Goal: Task Accomplishment & Management: Complete application form

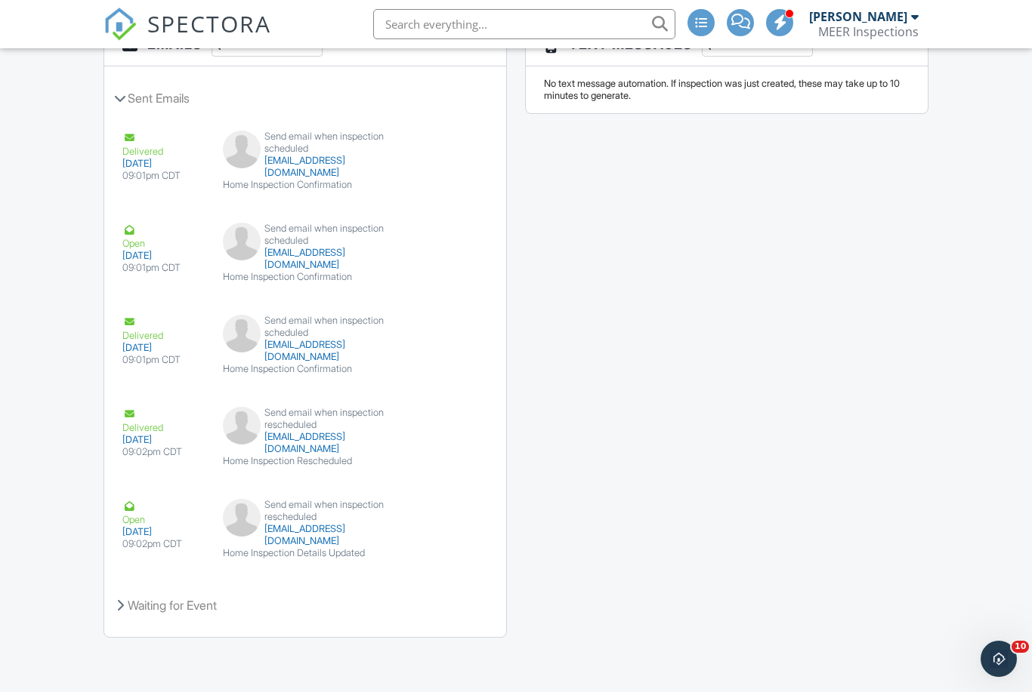
click at [825, 412] on div "Emails Share Details Sent Emails Delivered [DATE] 09:01pm CDT Send email when i…" at bounding box center [515, 338] width 843 height 631
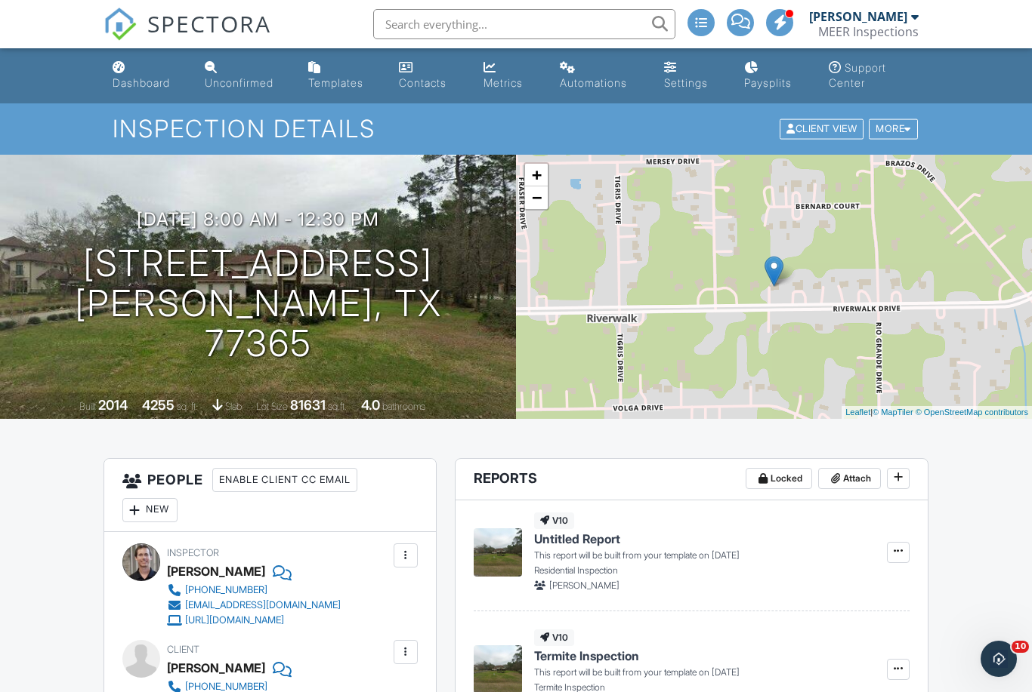
click at [179, 35] on span "SPECTORA" at bounding box center [209, 24] width 124 height 32
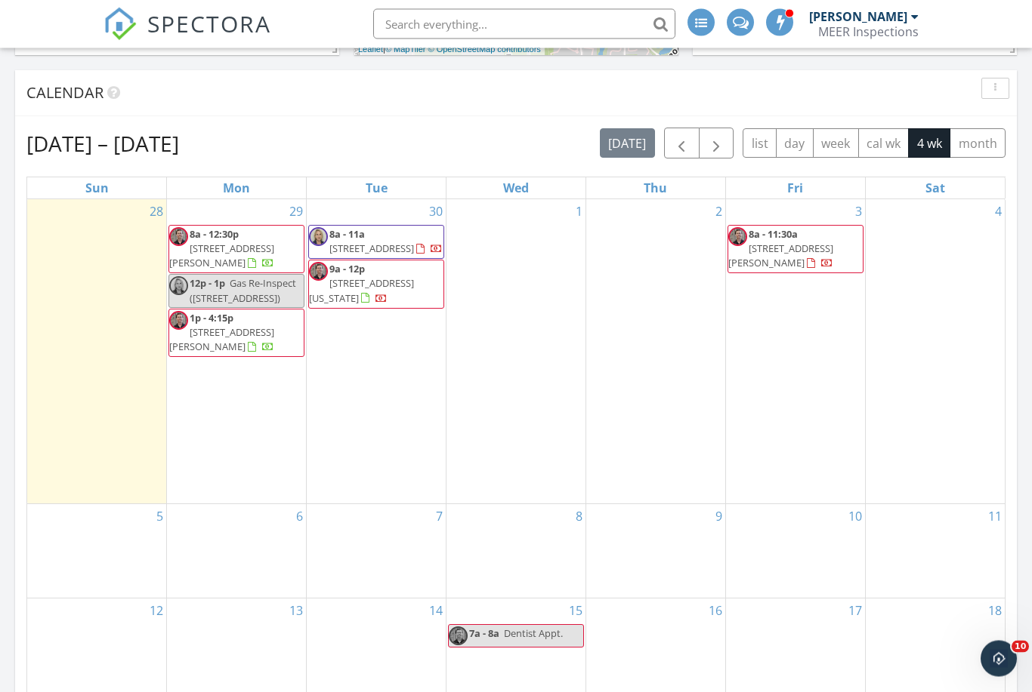
scroll to position [610, 0]
click at [363, 346] on div "30 8a - 11a 4106 Courageous Ln, Galveston 77554 9a - 12p 28903 Texas Sparrow Ln…" at bounding box center [376, 351] width 139 height 304
click at [373, 359] on div "30 8a - 11a 4106 Courageous Ln, Galveston 77554 9a - 12p 28903 Texas Sparrow Ln…" at bounding box center [376, 351] width 139 height 304
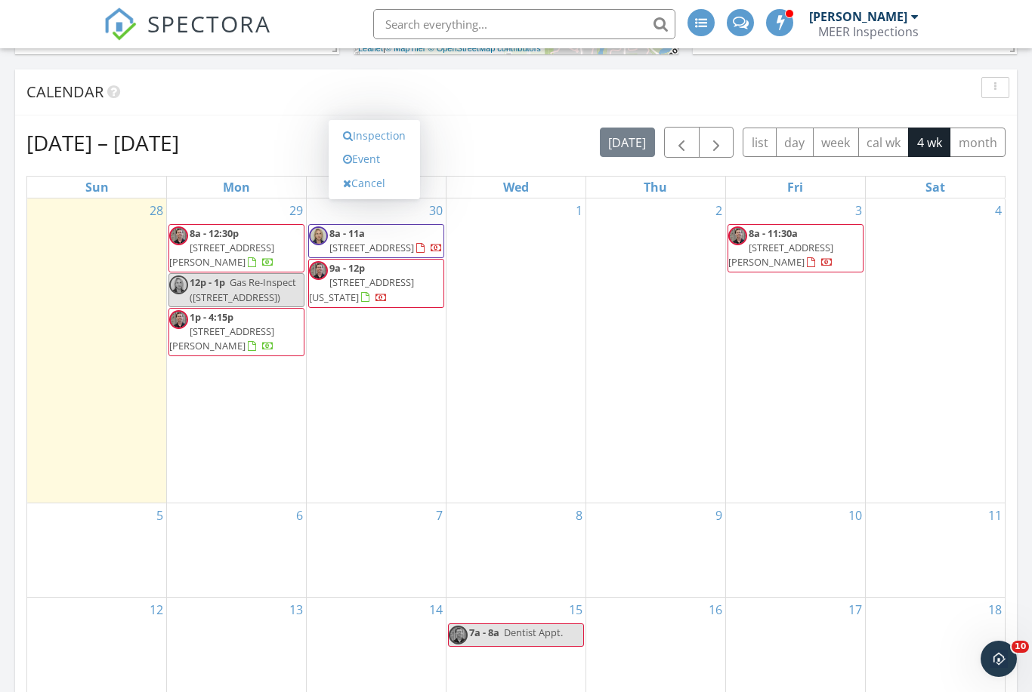
click at [393, 141] on link "Inspection" at bounding box center [374, 136] width 78 height 24
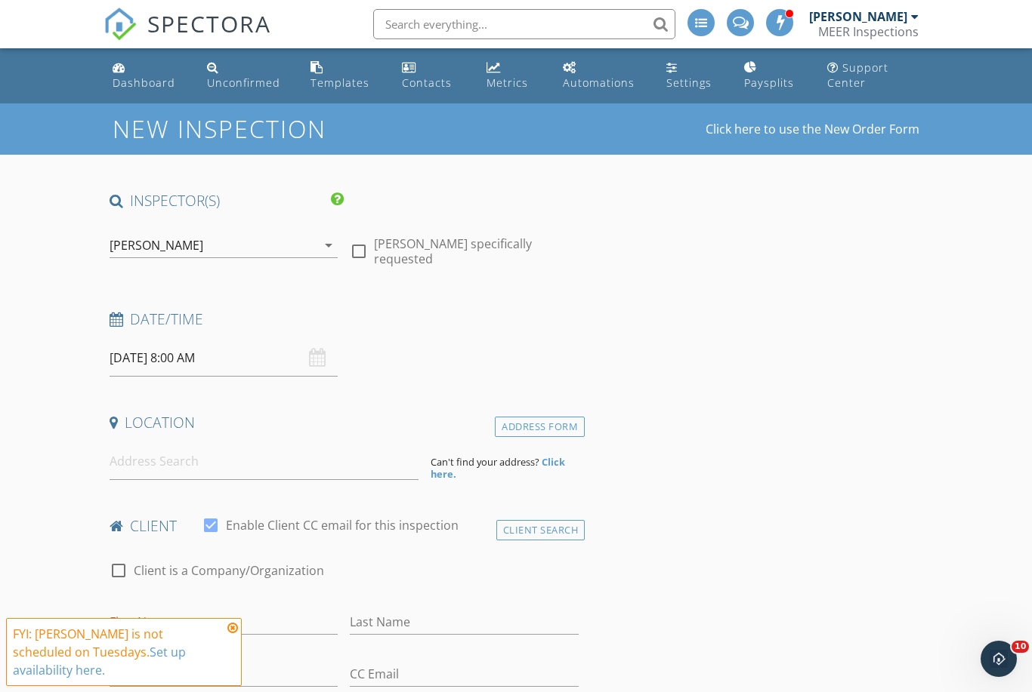
click at [317, 257] on div "Rodrigo Calvillo arrow_drop_down" at bounding box center [223, 245] width 229 height 25
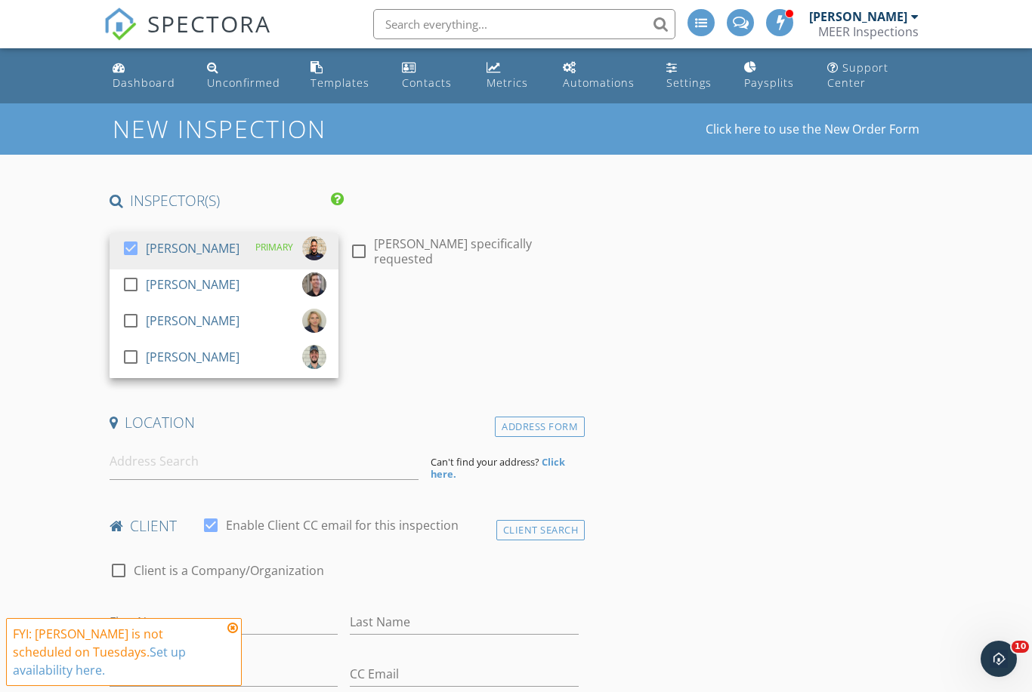
click at [135, 286] on div at bounding box center [131, 285] width 26 height 26
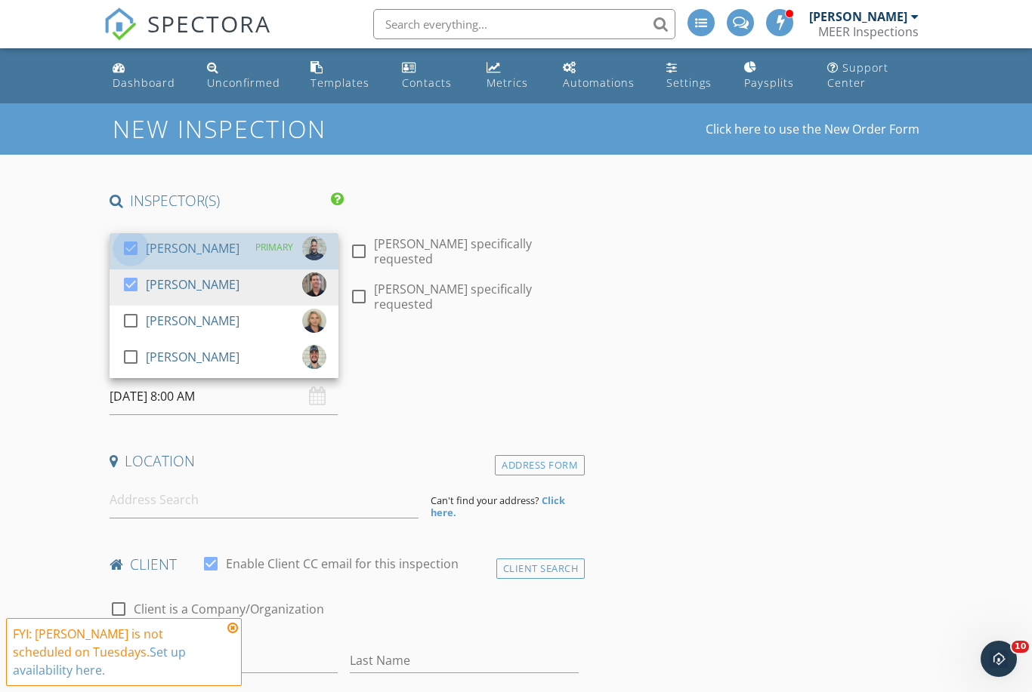
click at [137, 246] on div at bounding box center [131, 249] width 26 height 26
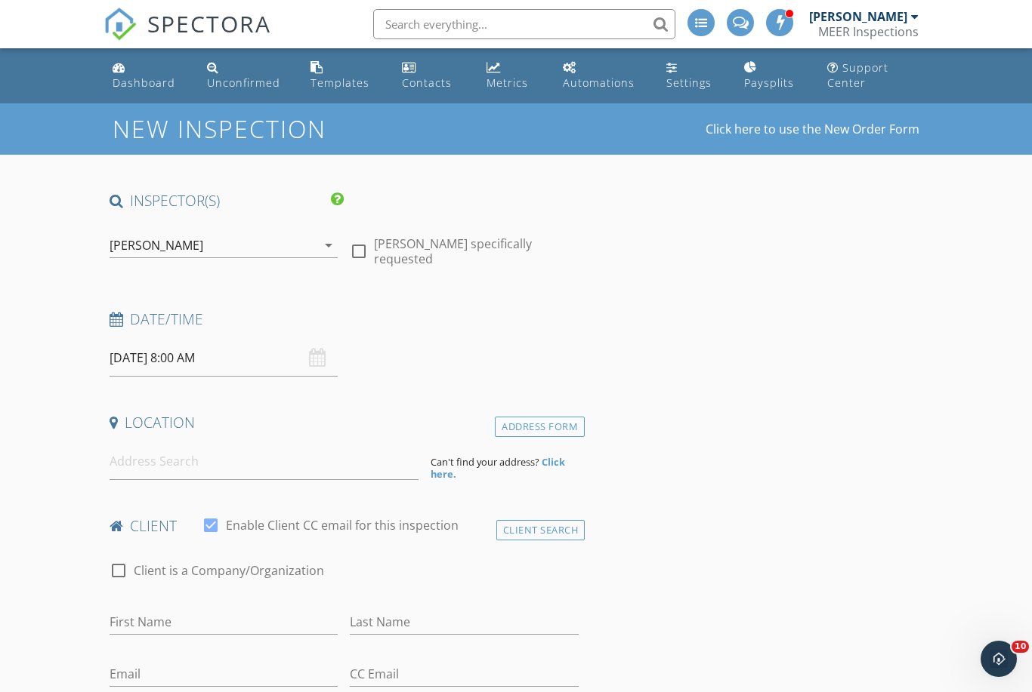
click at [220, 361] on input "09/30/2025 8:00 AM" at bounding box center [223, 358] width 229 height 37
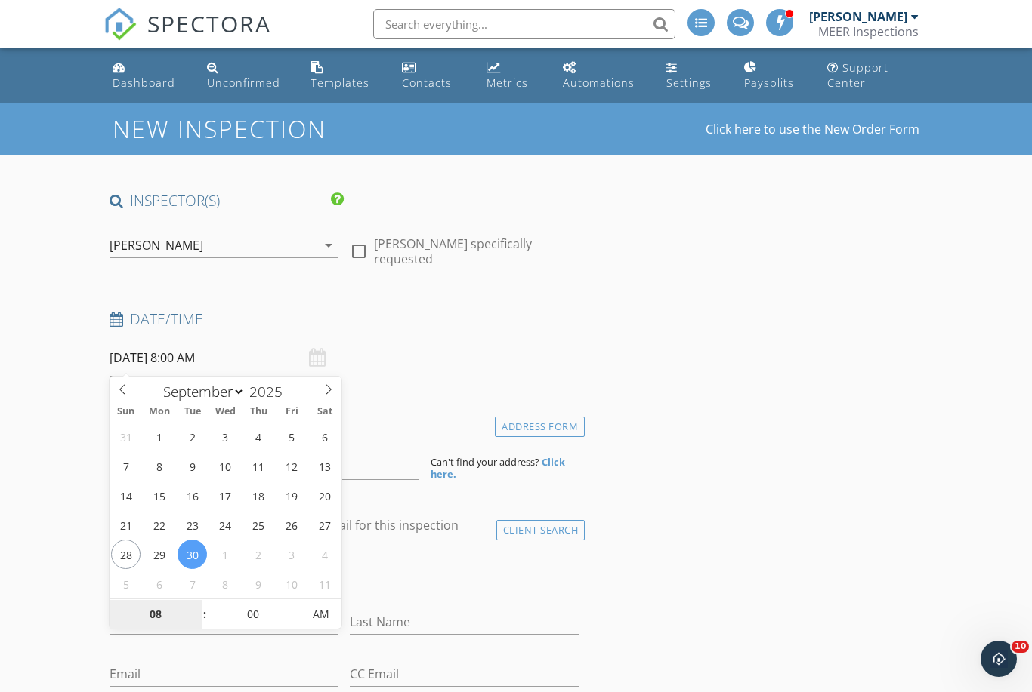
click at [149, 606] on input "08" at bounding box center [155, 615] width 93 height 30
type input "09"
type input "09/30/2025 9:00 AM"
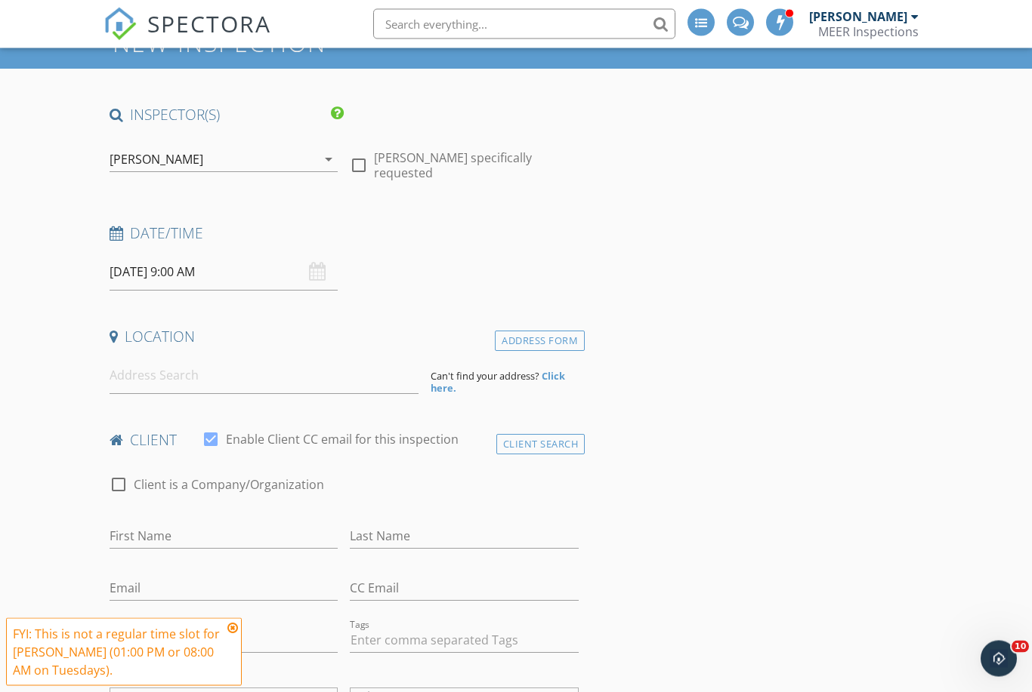
scroll to position [87, 0]
click at [286, 370] on input at bounding box center [263, 374] width 309 height 37
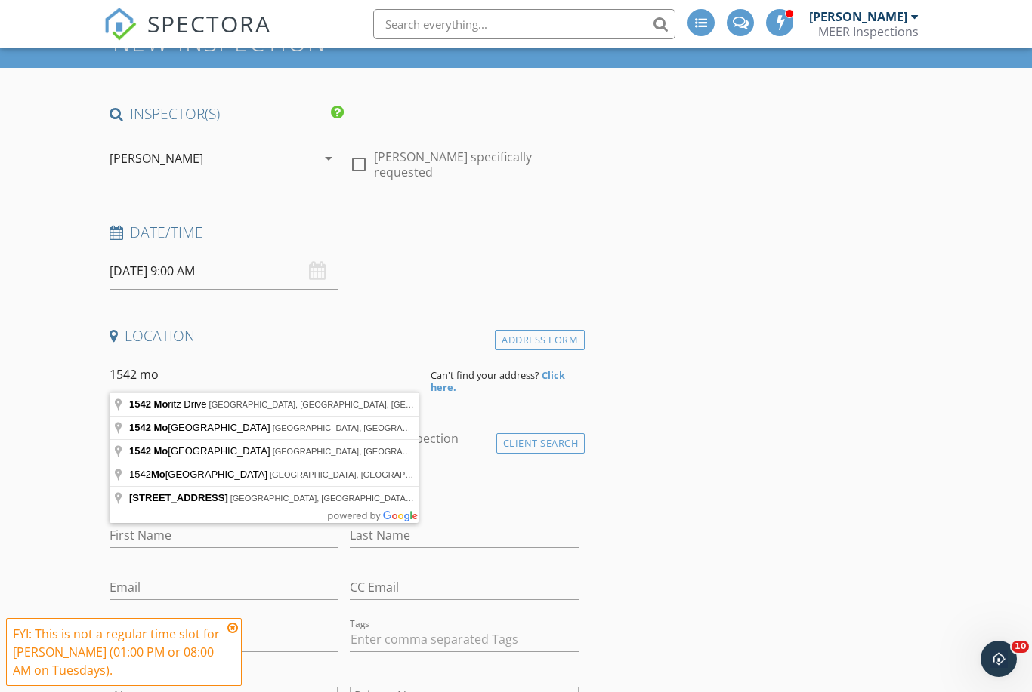
type input "1542 Moritz Drive, Houston, TX, USA"
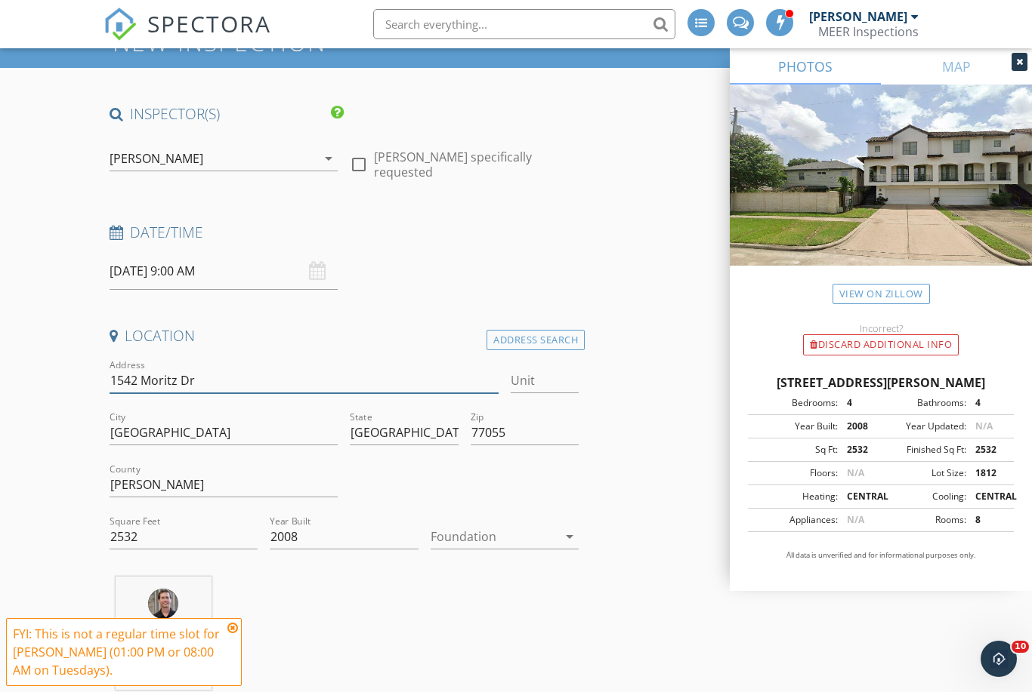
click at [179, 380] on input "1542 Moritz Dr" at bounding box center [303, 381] width 389 height 25
type input "1542 Moritz Park Dr"
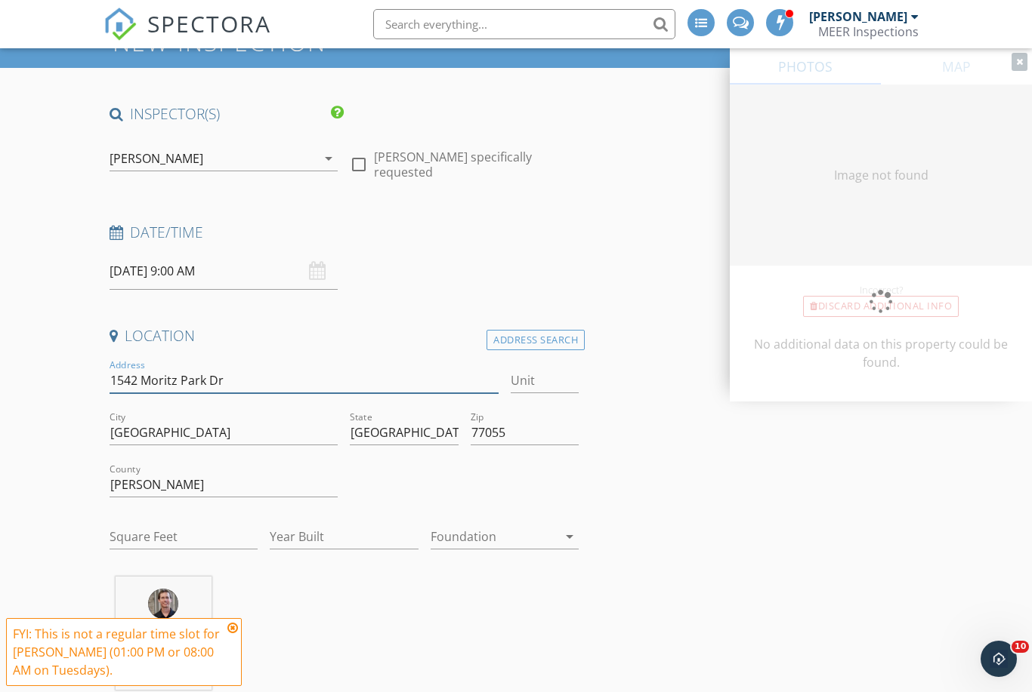
type input "2532"
type input "2008"
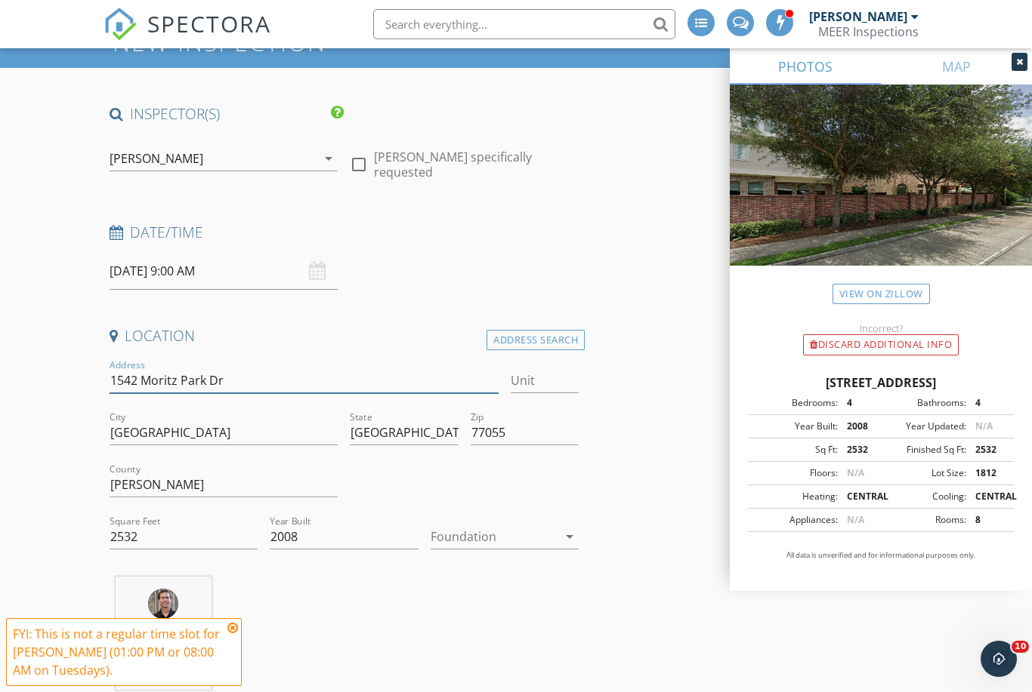
type input "1542 Moritz Park Dr"
click at [168, 541] on input "2532" at bounding box center [183, 537] width 148 height 25
type input "2"
type input "3867"
click at [328, 533] on input "2008" at bounding box center [344, 537] width 148 height 25
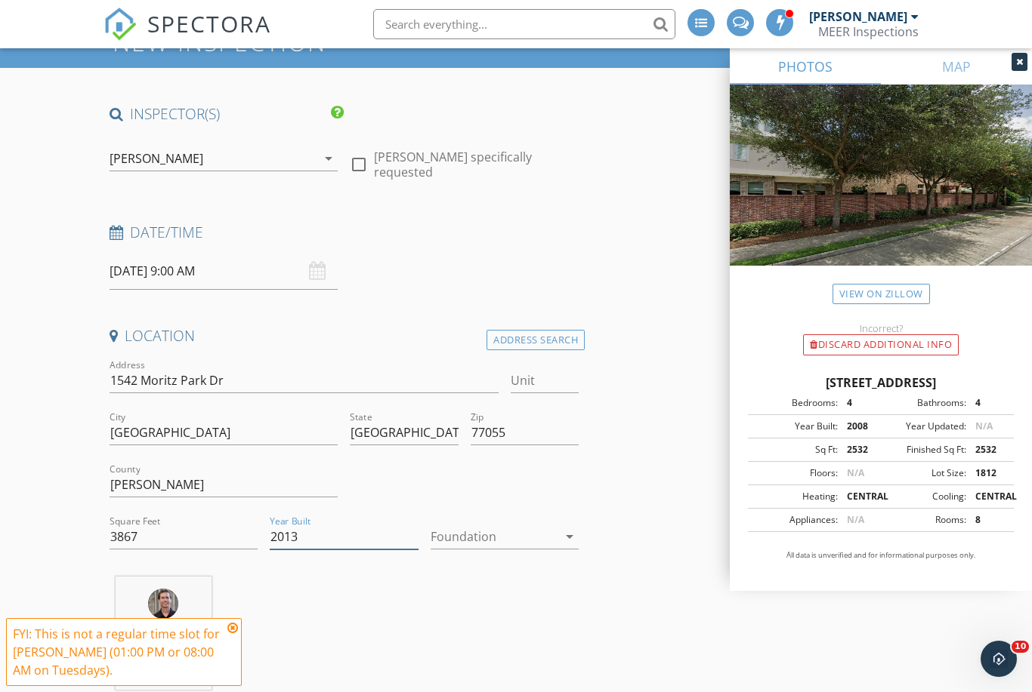
type input "2013"
click at [473, 535] on div at bounding box center [493, 537] width 127 height 24
click at [470, 603] on div "Slab" at bounding box center [505, 614] width 124 height 36
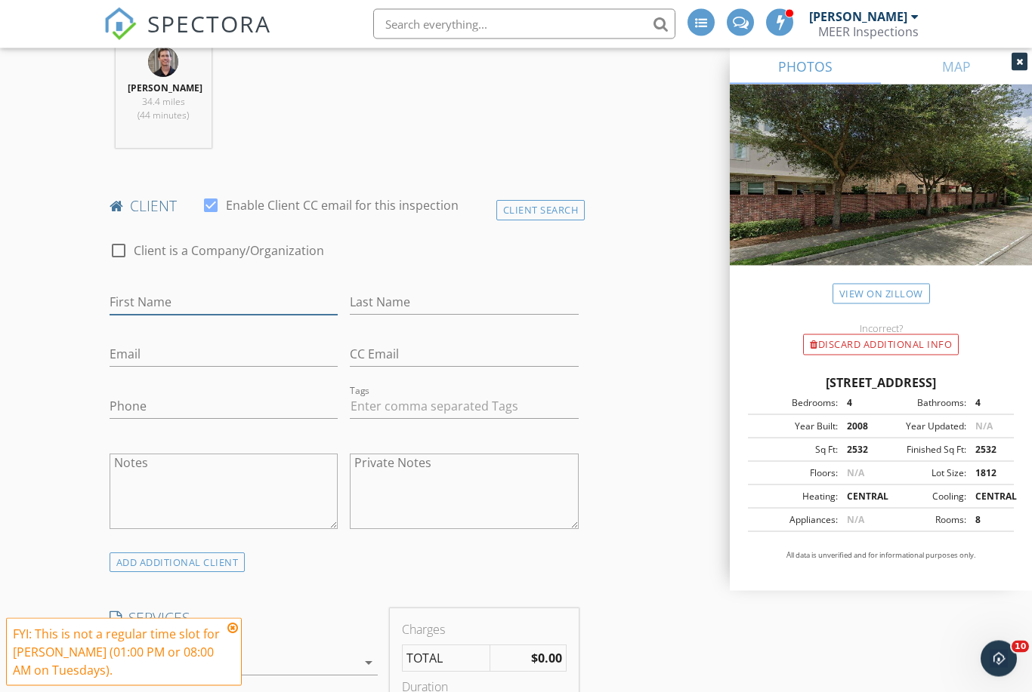
click at [270, 307] on input "First Name" at bounding box center [223, 303] width 229 height 25
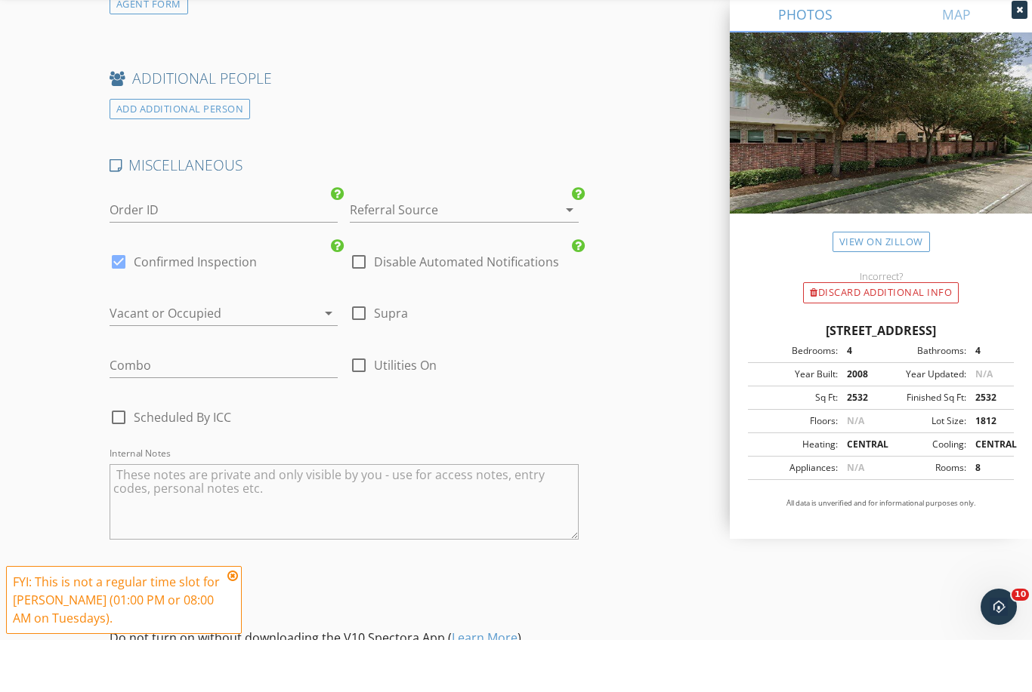
scroll to position [2040, 0]
click at [119, 301] on div at bounding box center [119, 314] width 26 height 26
checkbox input "false"
checkbox input "true"
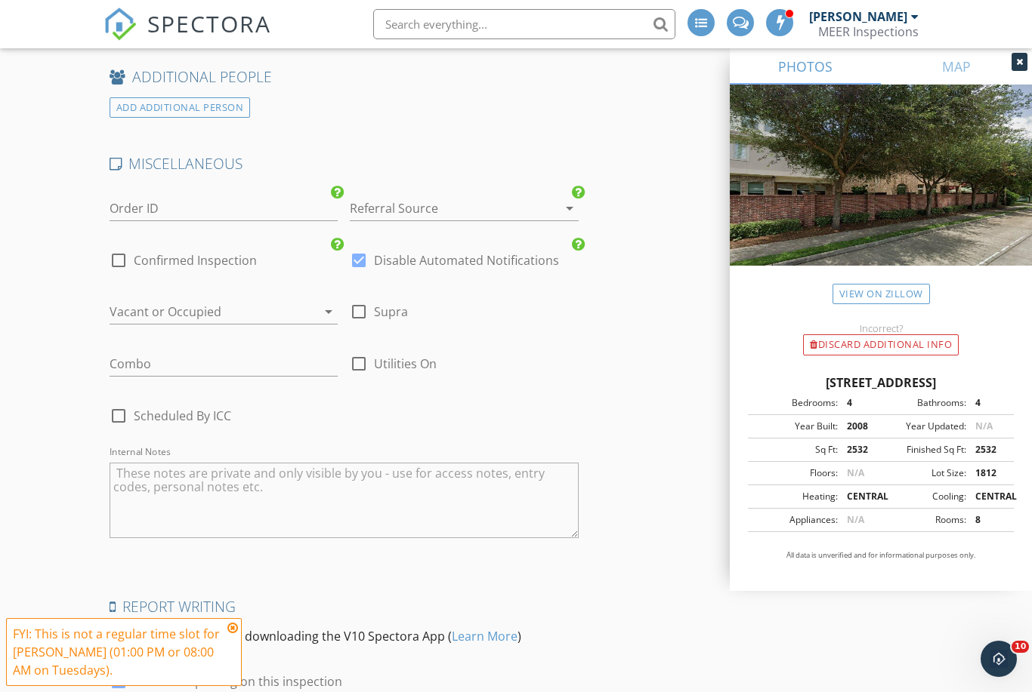
click at [479, 206] on div at bounding box center [443, 208] width 187 height 24
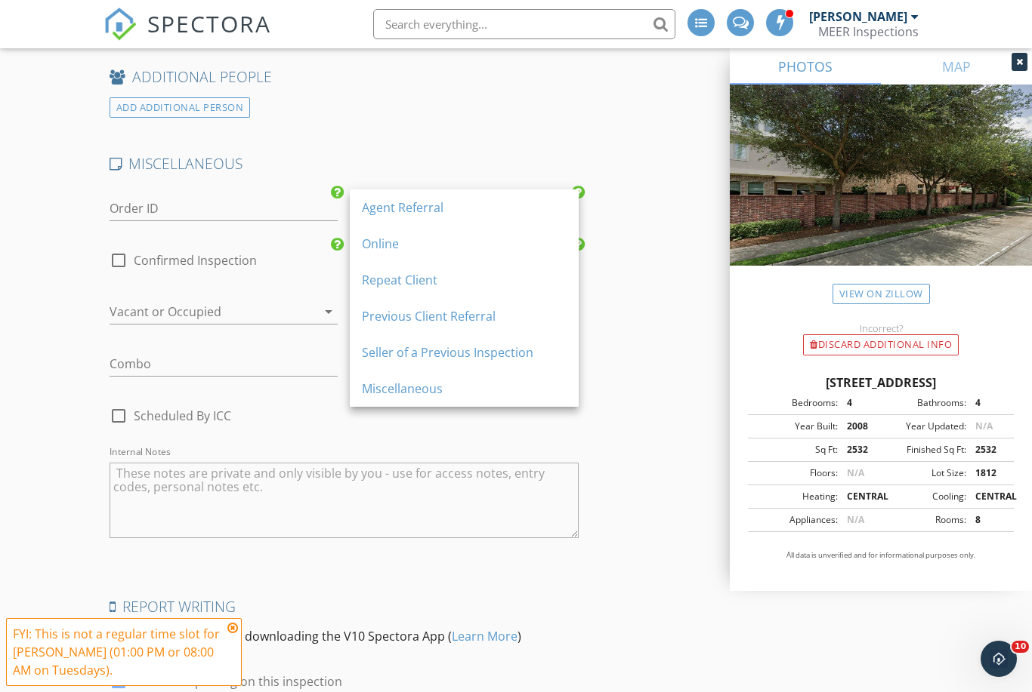
click at [418, 204] on div "Agent Referral" at bounding box center [464, 208] width 205 height 18
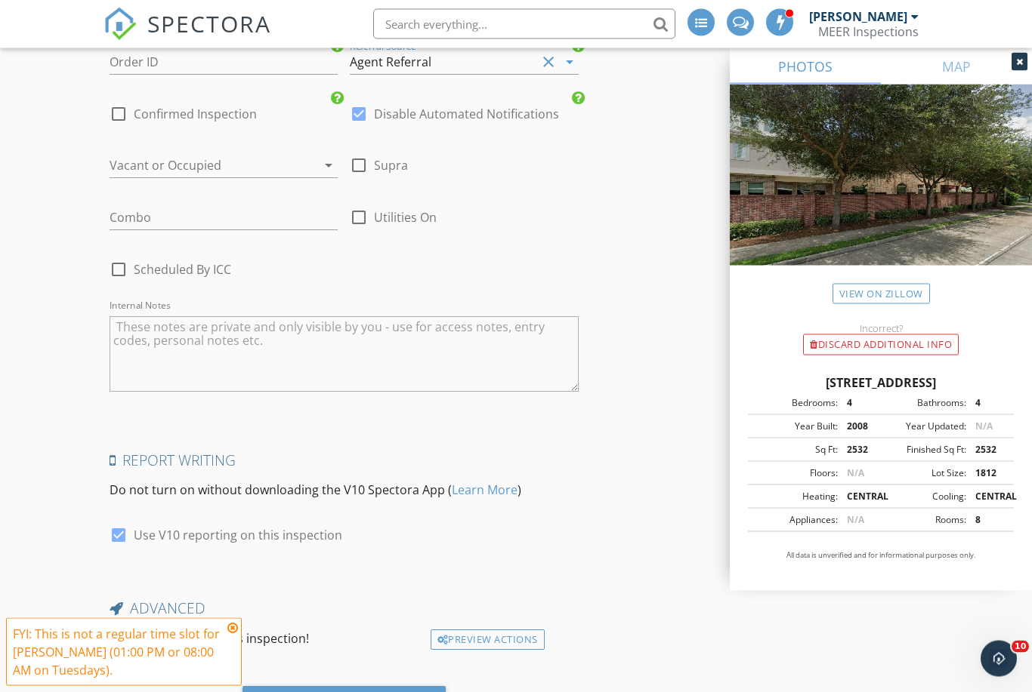
scroll to position [2265, 0]
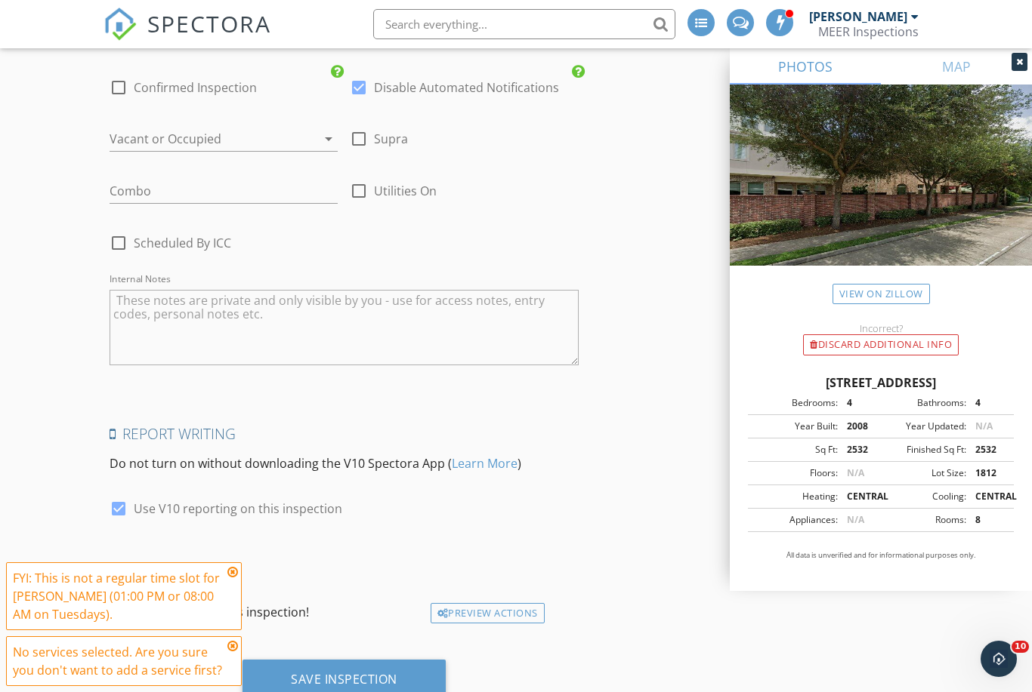
click at [376, 672] on div "Save Inspection" at bounding box center [344, 679] width 106 height 15
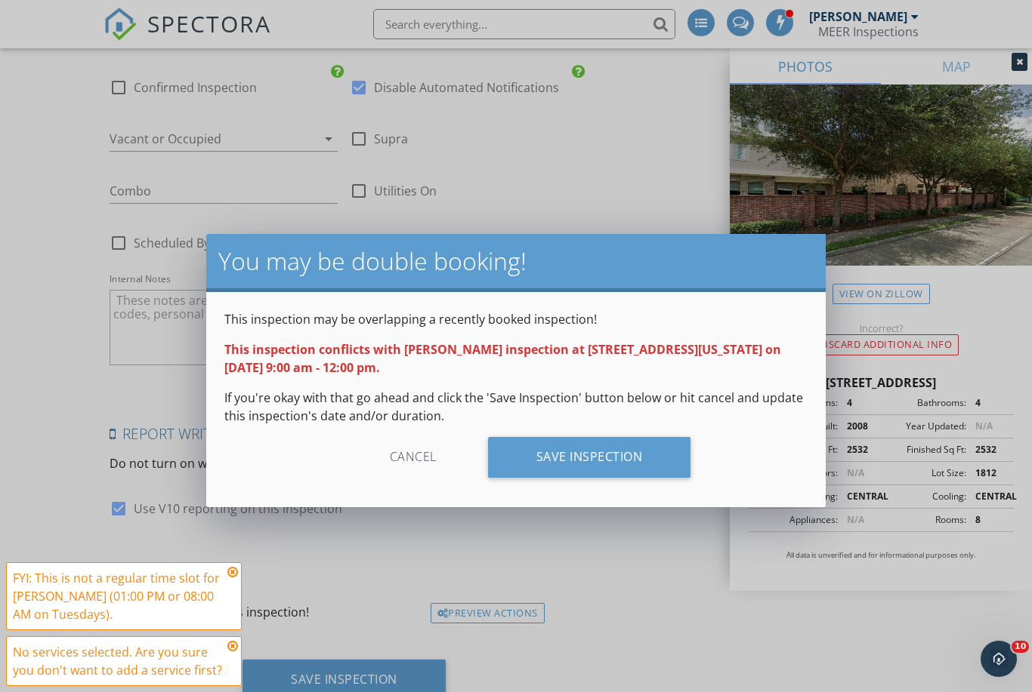
click at [609, 451] on div "Save Inspection" at bounding box center [589, 457] width 203 height 41
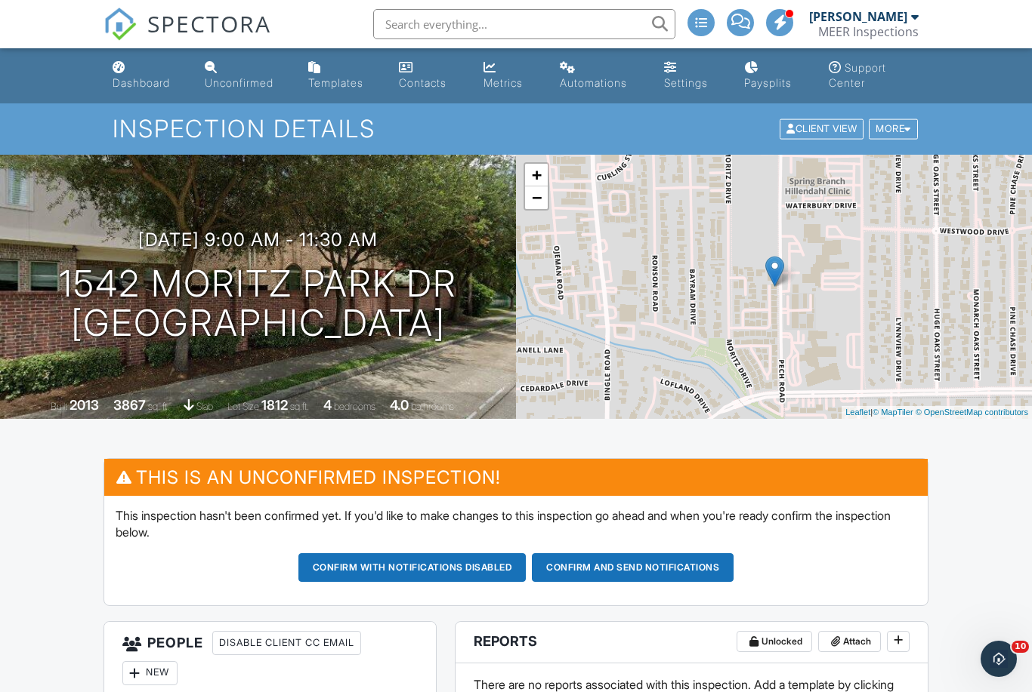
click at [139, 74] on link "Dashboard" at bounding box center [146, 75] width 81 height 43
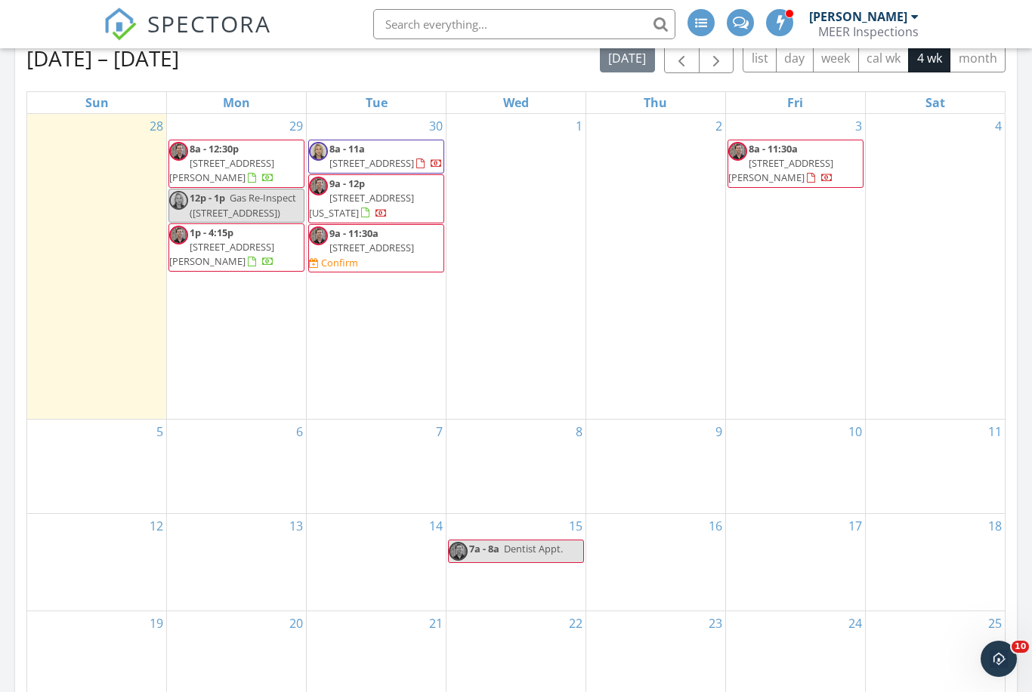
scroll to position [693, 0]
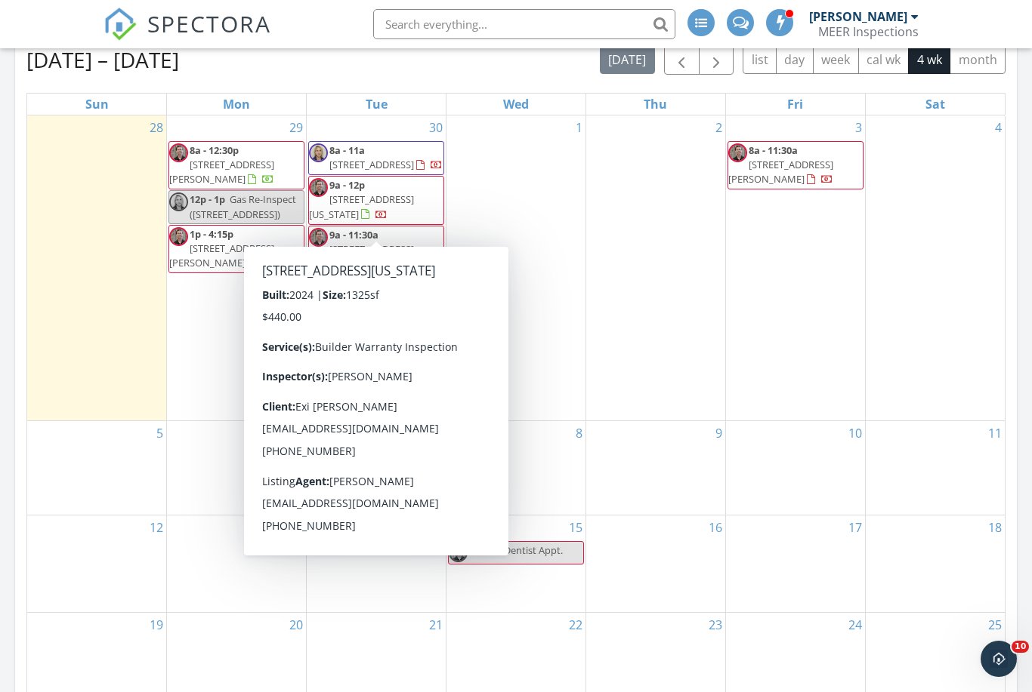
click at [399, 212] on span "[STREET_ADDRESS][US_STATE]" at bounding box center [361, 207] width 105 height 28
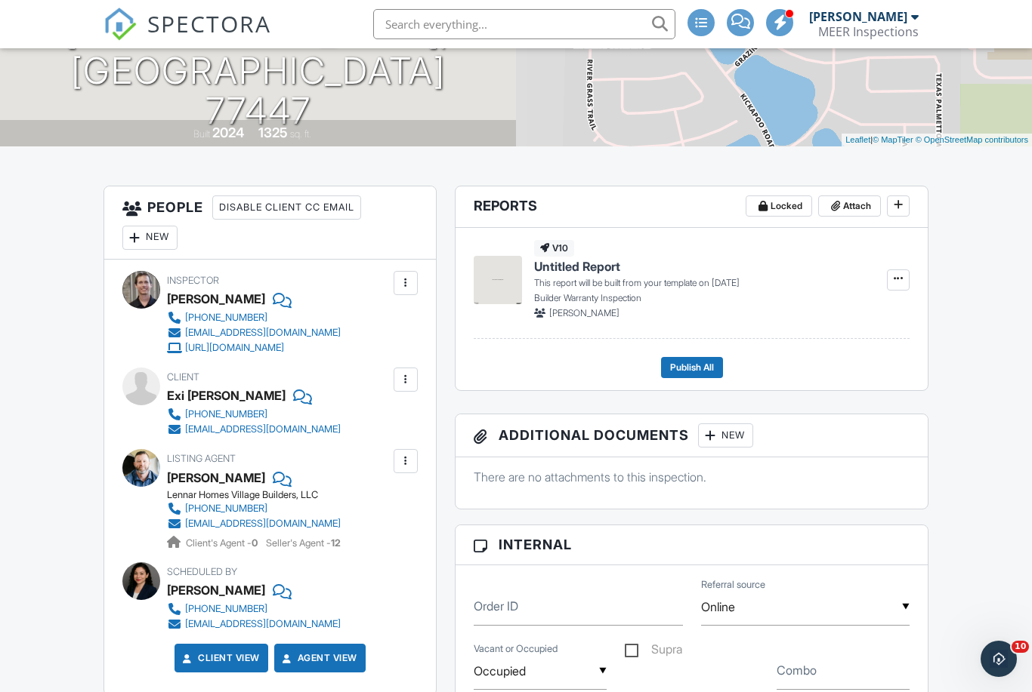
scroll to position [45, 0]
